Goal: Information Seeking & Learning: Learn about a topic

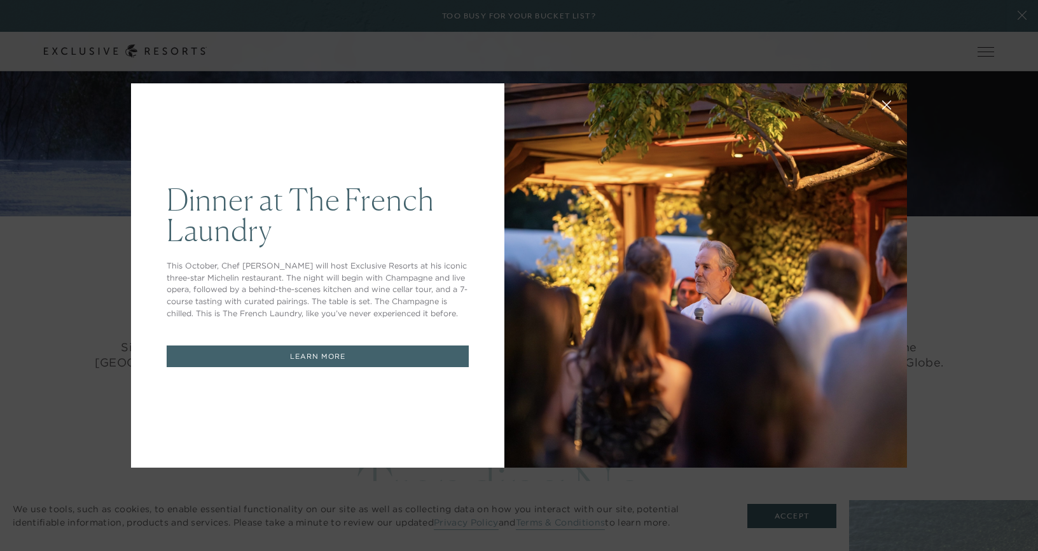
click at [860, 174] on div "Dinner at The [GEOGRAPHIC_DATA] This October, Chef [PERSON_NAME] will host Excl…" at bounding box center [519, 275] width 1038 height 551
click at [388, 359] on link "LEARN MORE" at bounding box center [318, 356] width 302 height 22
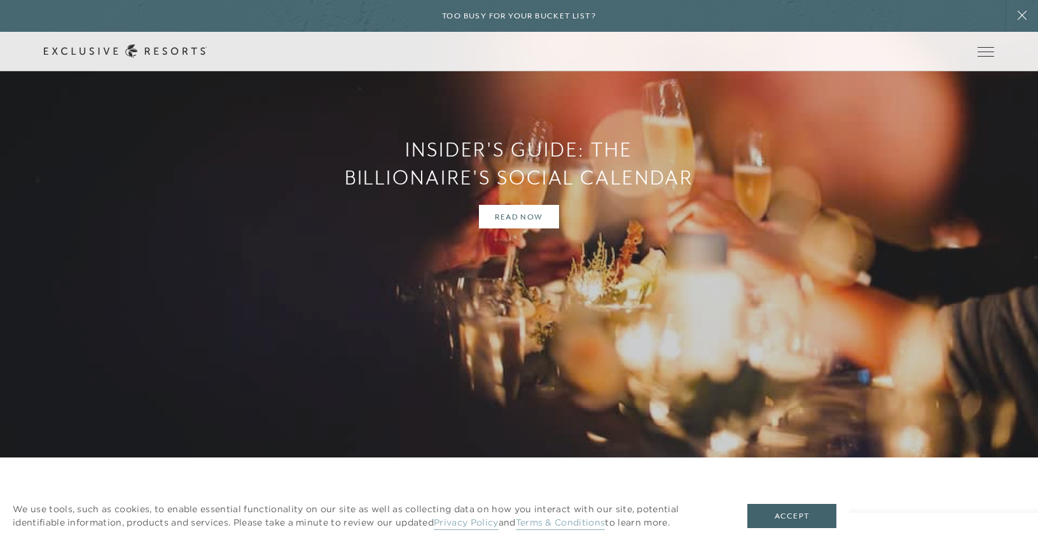
scroll to position [1691, 0]
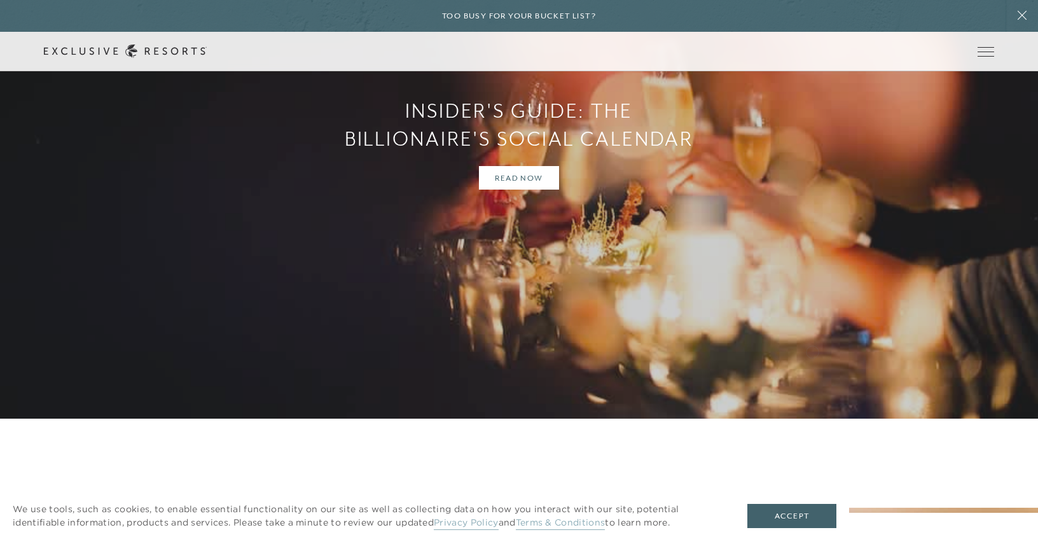
click at [813, 351] on div "Insider's Guide: The Billionaire's Social Calendar Read Now" at bounding box center [519, 143] width 1038 height 551
click at [515, 183] on link "Read Now" at bounding box center [519, 178] width 80 height 24
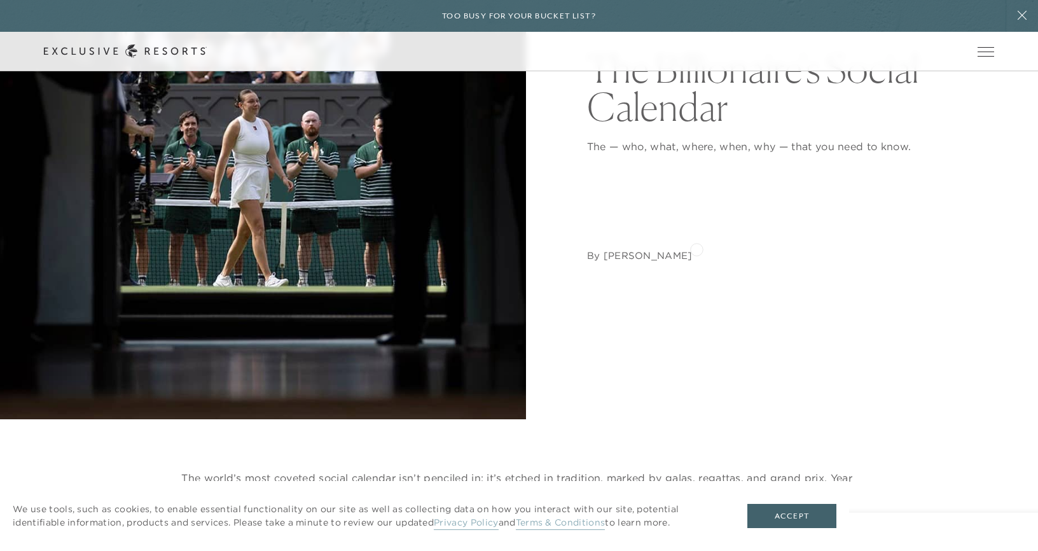
scroll to position [302, 0]
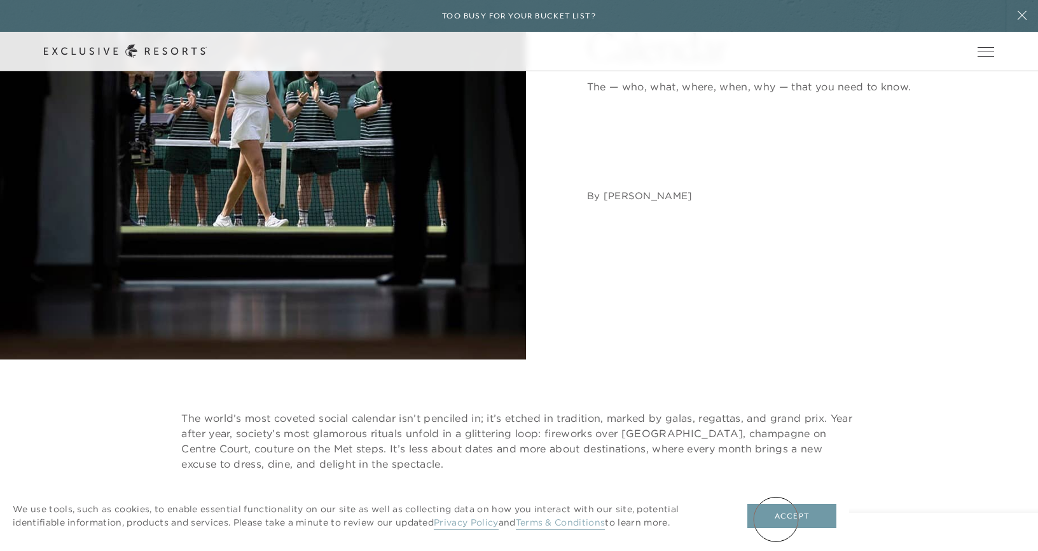
click at [776, 519] on button "Accept" at bounding box center [792, 516] width 89 height 24
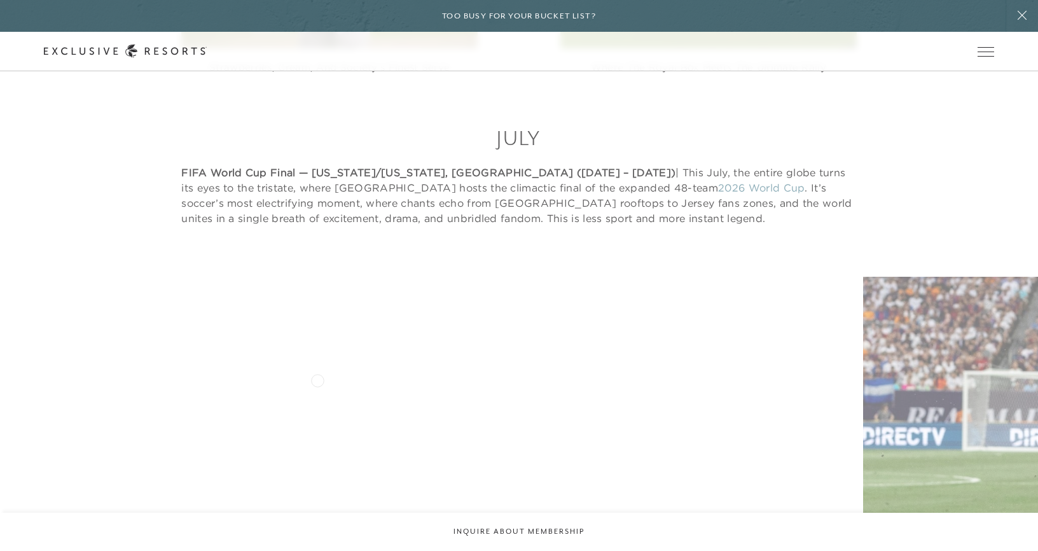
scroll to position [7342, 0]
